Goal: Task Accomplishment & Management: Complete application form

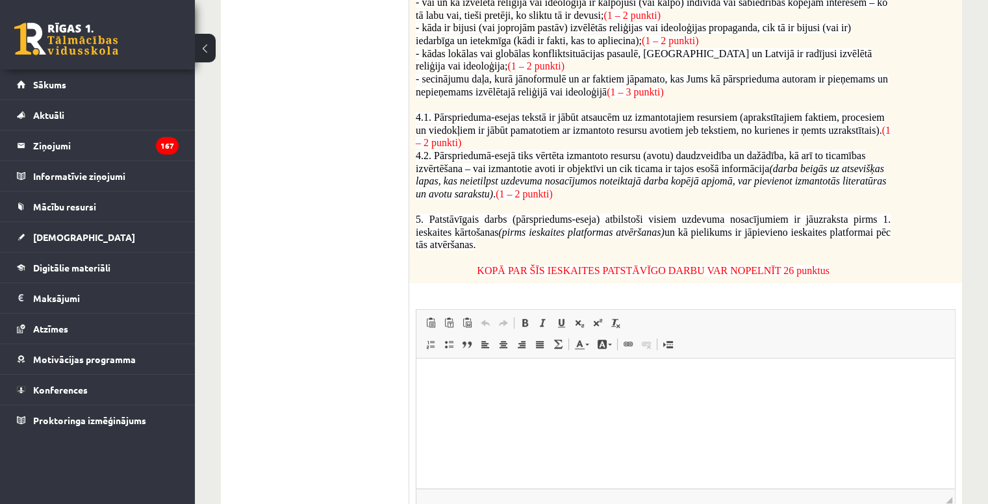
scroll to position [845, 0]
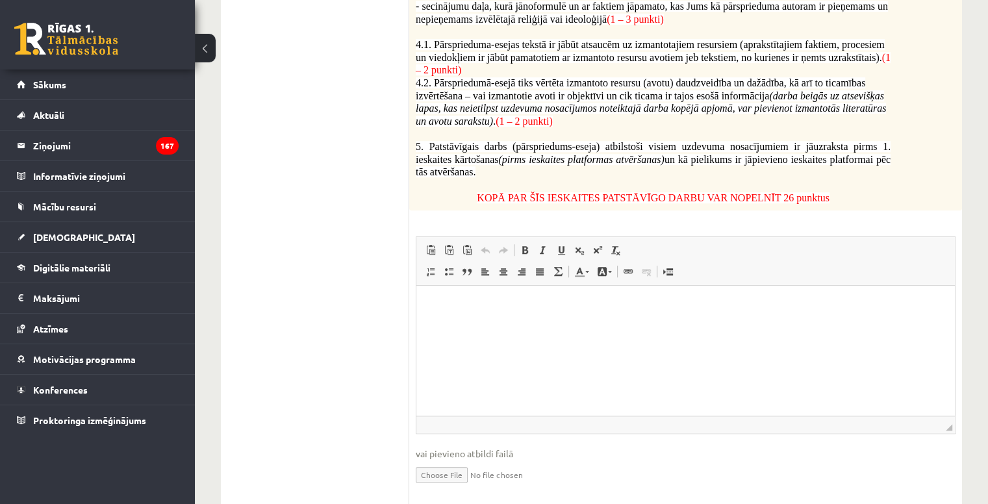
click at [478, 321] on html at bounding box center [686, 306] width 539 height 40
click at [459, 463] on input "file" at bounding box center [686, 474] width 540 height 27
type input "**********"
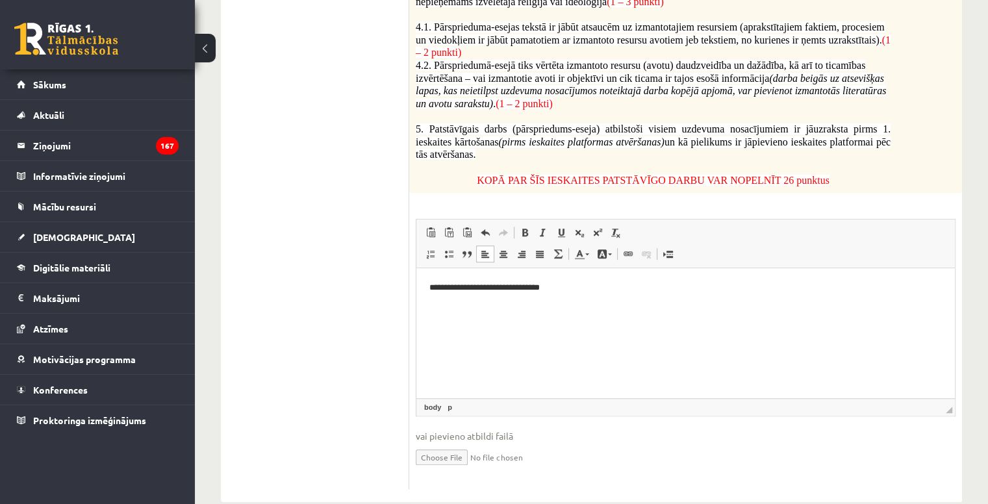
scroll to position [871, 0]
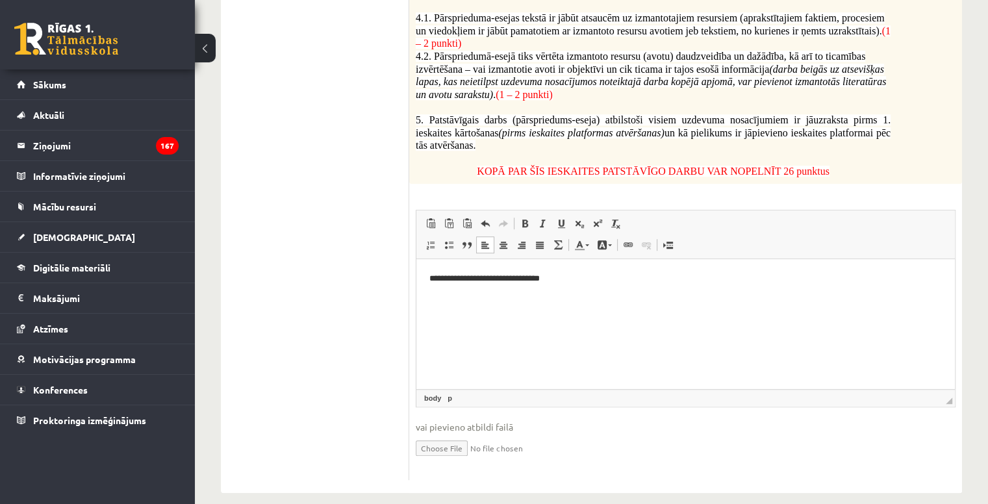
click at [499, 420] on span "vai pievieno atbildi failā" at bounding box center [686, 427] width 540 height 14
click at [492, 420] on span "vai pievieno atbildi failā" at bounding box center [686, 427] width 540 height 14
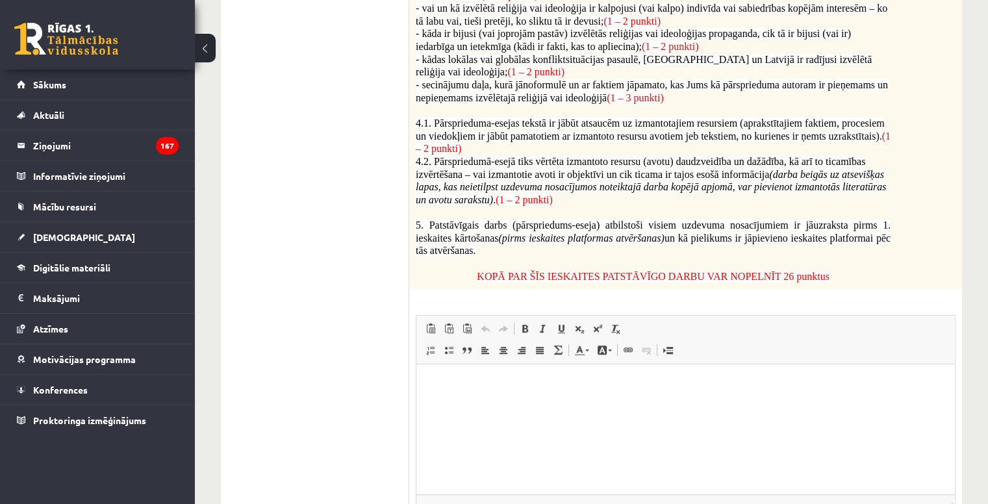
scroll to position [871, 0]
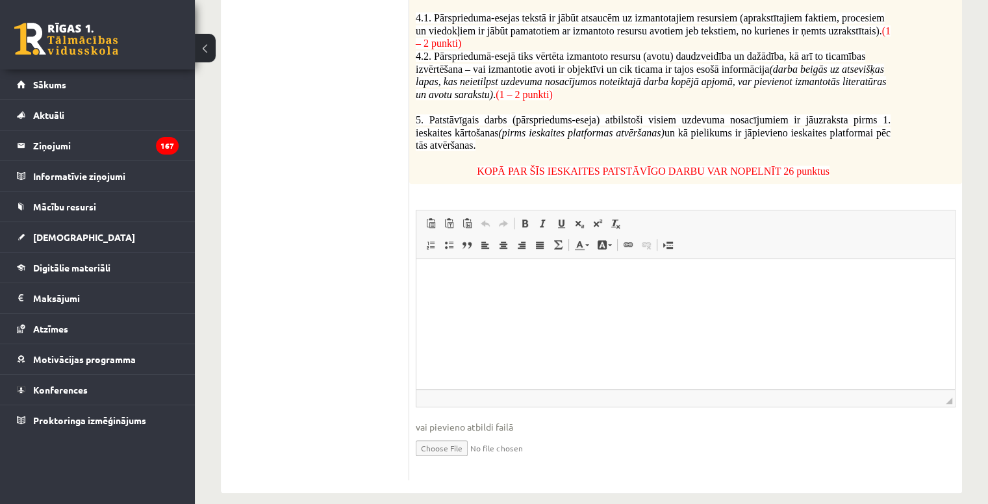
click at [447, 434] on input "file" at bounding box center [686, 447] width 540 height 27
type input "**********"
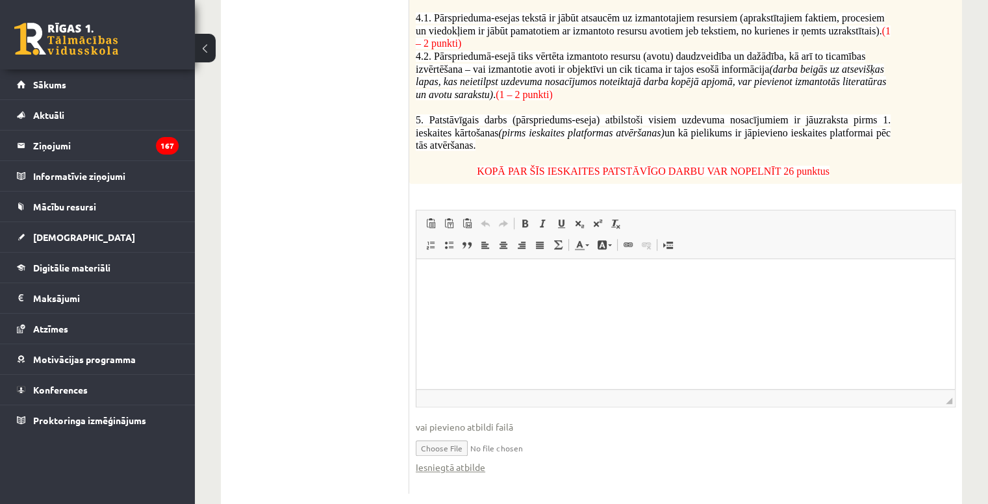
click at [458, 285] on p "Editor, wiswyg-editor-user-answer-47433865290840" at bounding box center [686, 279] width 513 height 14
click at [482, 461] on link "Iesniegtā atbilde" at bounding box center [451, 468] width 70 height 14
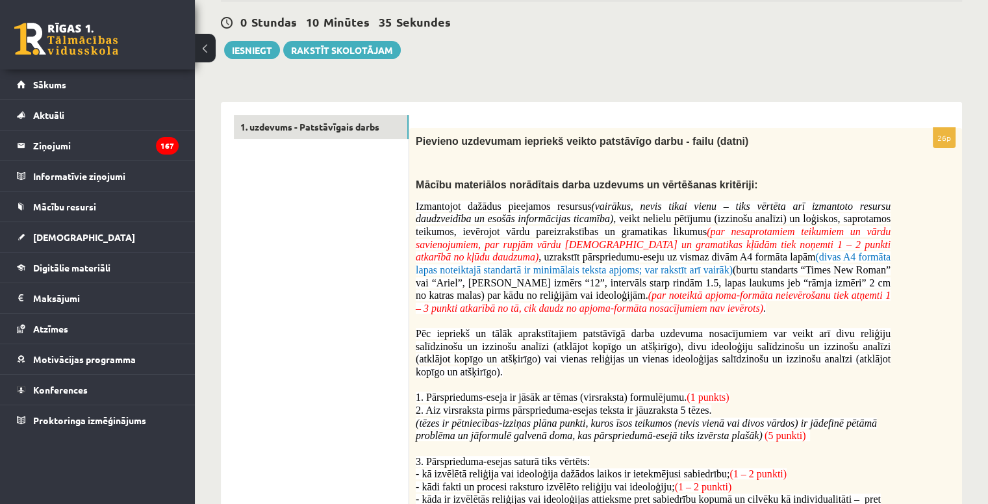
scroll to position [171, 0]
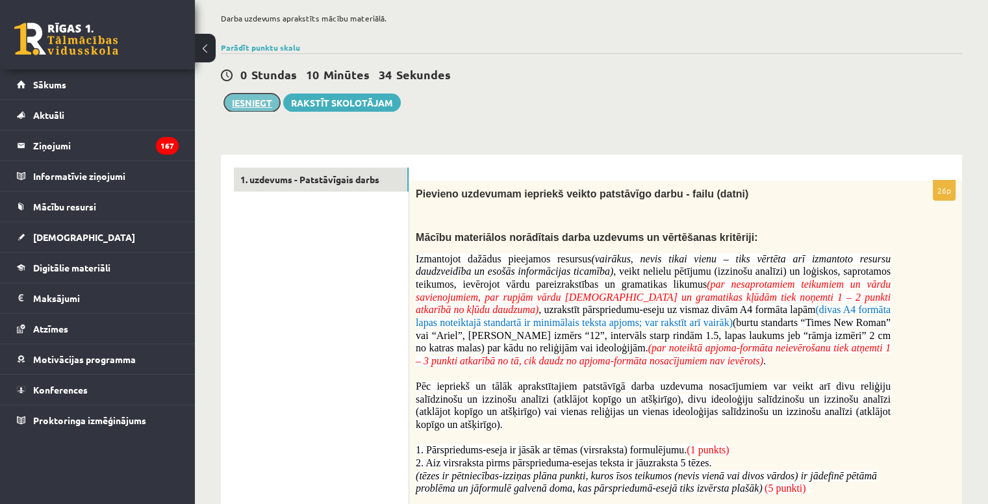
drag, startPoint x: 250, startPoint y: 107, endPoint x: 258, endPoint y: 109, distance: 8.7
click at [250, 107] on button "Iesniegt" at bounding box center [252, 103] width 56 height 18
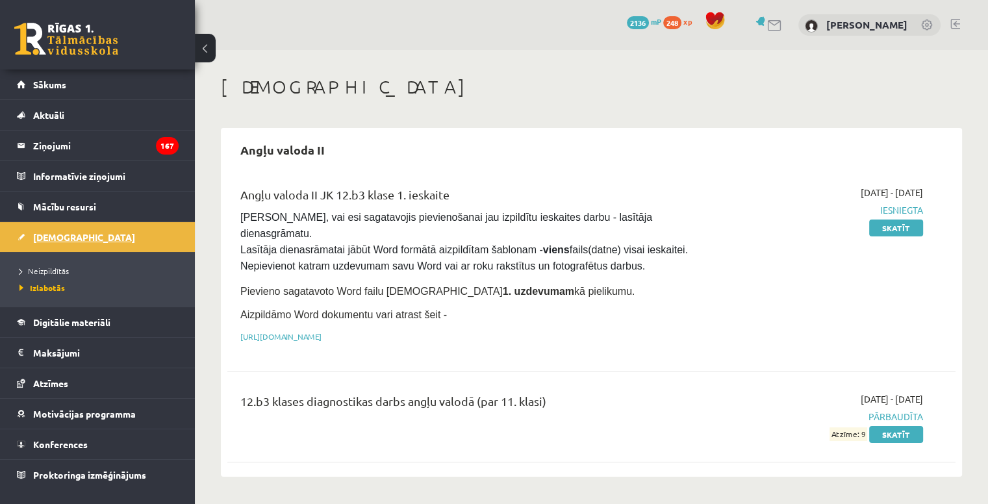
click at [66, 224] on link "[DEMOGRAPHIC_DATA]" at bounding box center [98, 237] width 162 height 30
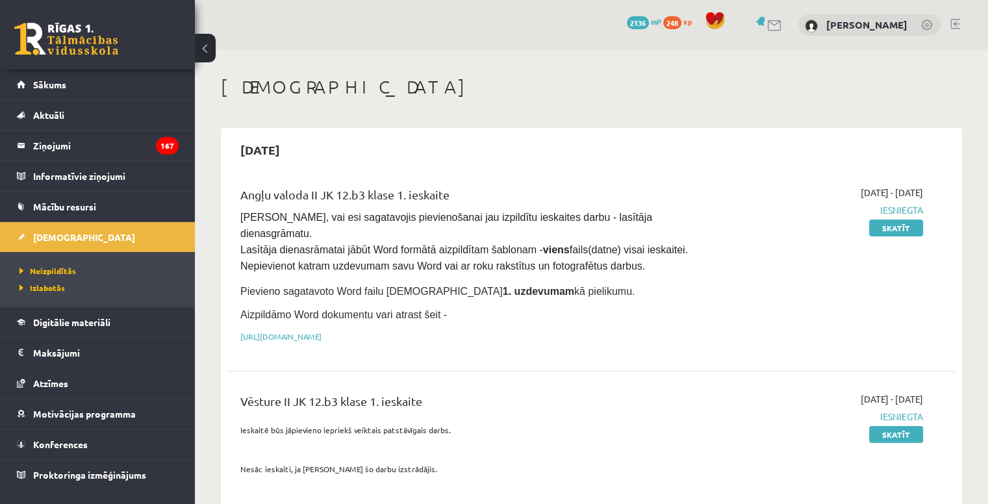
click at [958, 20] on link at bounding box center [956, 24] width 10 height 10
